Goal: Find specific page/section: Find specific page/section

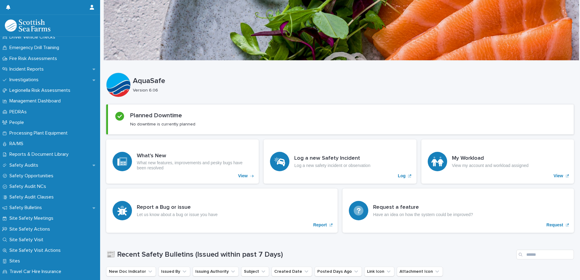
scroll to position [212, 0]
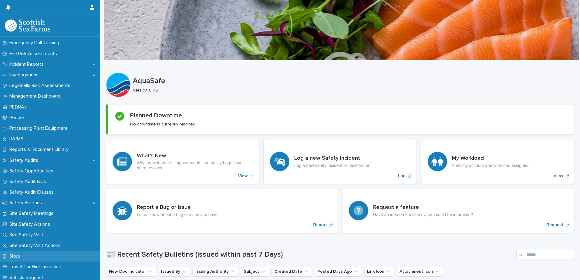
click at [17, 257] on p "Sites" at bounding box center [16, 257] width 18 height 6
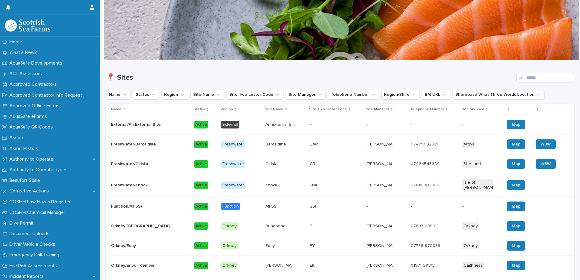
click at [118, 94] on button "Name" at bounding box center [118, 95] width 24 height 10
click at [150, 121] on input at bounding box center [147, 122] width 77 height 10
click at [528, 78] on input "Search" at bounding box center [546, 78] width 58 height 10
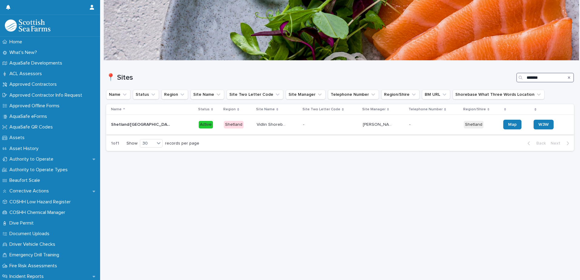
type input "******"
click at [279, 125] on p "Vidlin Shorebase" at bounding box center [273, 124] width 32 height 6
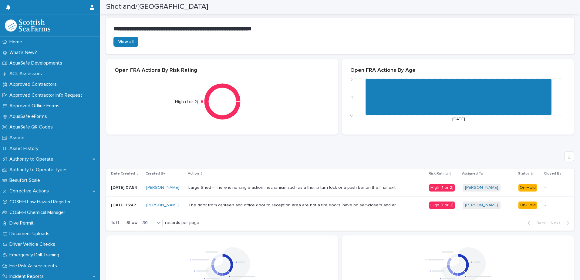
scroll to position [516, 0]
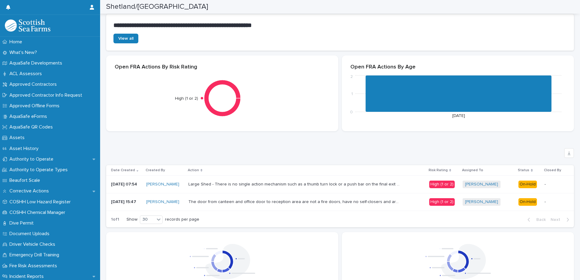
click at [362, 185] on p "Large Shed - There is no single action mechanism such as a thumb turn lock or a…" at bounding box center [295, 184] width 214 height 6
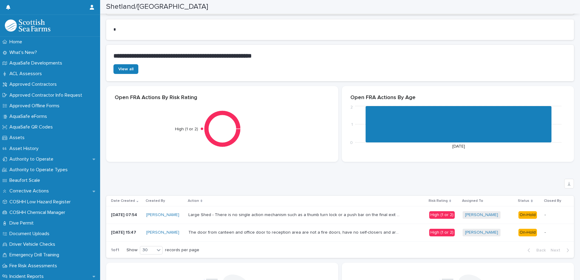
scroll to position [516, 0]
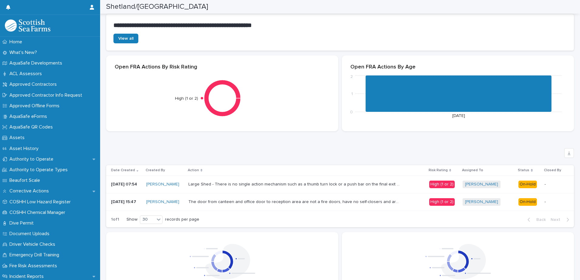
click at [277, 203] on p "The door from canteen and office door to reception area are not a fire doors, h…" at bounding box center [295, 202] width 214 height 6
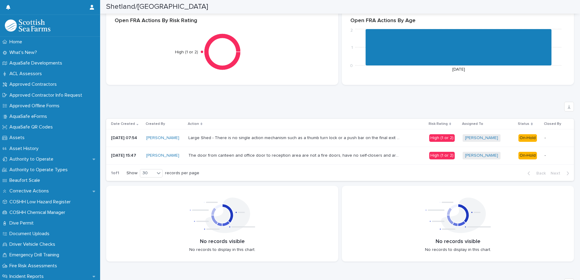
scroll to position [577, 0]
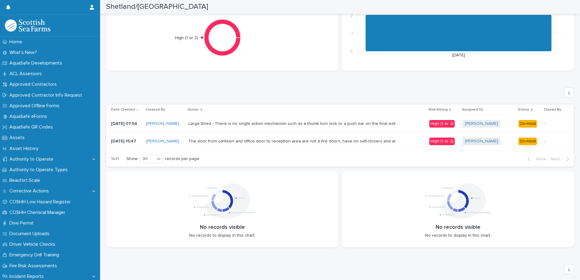
click at [282, 139] on p "The door from canteen and office door to reception area are not a fire doors, h…" at bounding box center [295, 141] width 214 height 6
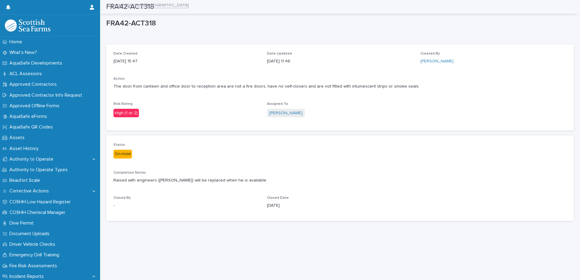
scroll to position [5, 0]
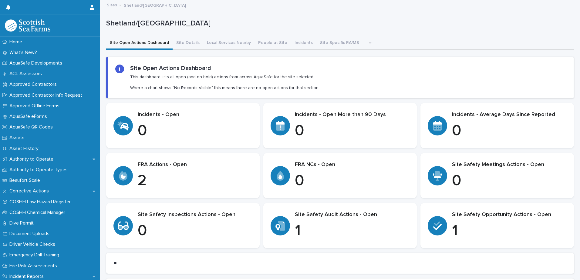
click at [473, 226] on p "1" at bounding box center [509, 231] width 115 height 18
